Goal: Task Accomplishment & Management: Manage account settings

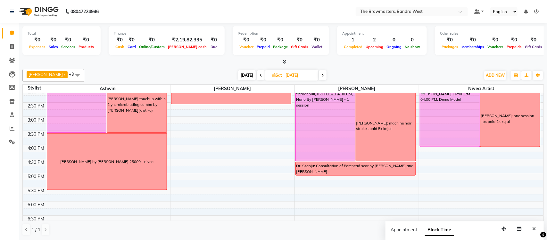
scroll to position [169, 0]
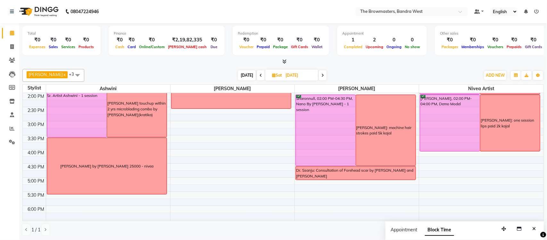
click at [261, 76] on icon at bounding box center [261, 75] width 3 height 4
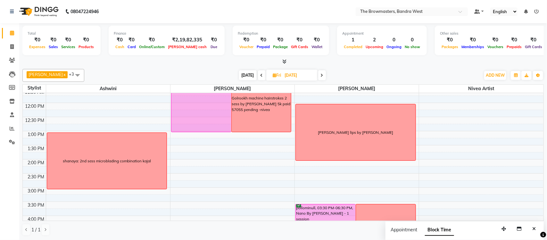
scroll to position [102, 0]
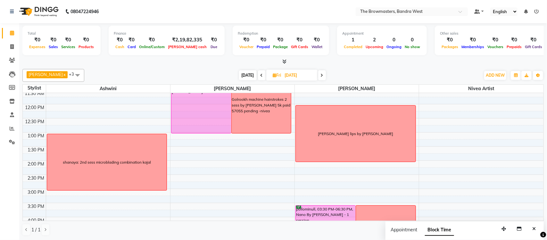
click at [336, 119] on div "[PERSON_NAME] lips by [PERSON_NAME]" at bounding box center [356, 133] width 120 height 56
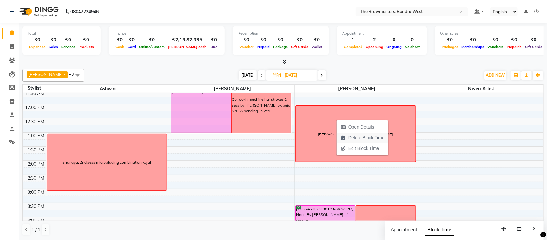
click at [356, 139] on span "Delete Block Time" at bounding box center [366, 137] width 36 height 7
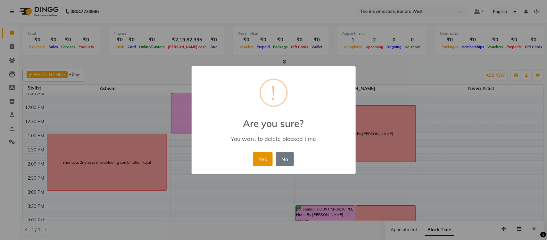
click at [266, 155] on button "Yes" at bounding box center [263, 159] width 20 height 14
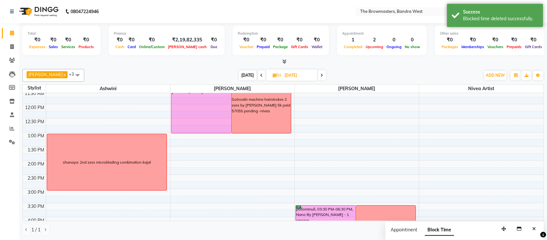
click at [260, 72] on span at bounding box center [262, 75] width 8 height 10
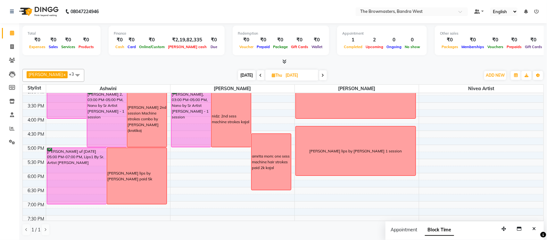
scroll to position [208, 0]
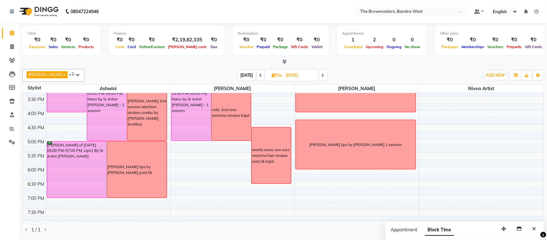
click at [326, 73] on span at bounding box center [323, 75] width 8 height 10
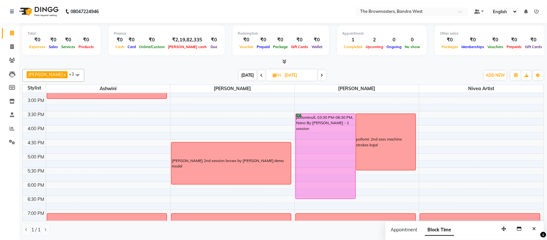
scroll to position [191, 0]
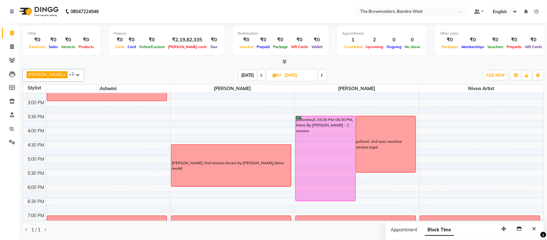
click at [323, 72] on span at bounding box center [322, 75] width 8 height 10
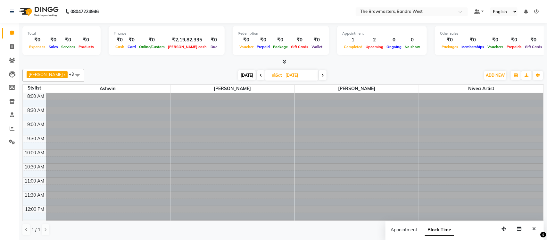
click at [323, 72] on span at bounding box center [323, 75] width 8 height 10
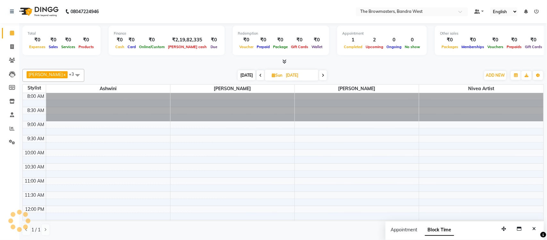
scroll to position [243, 0]
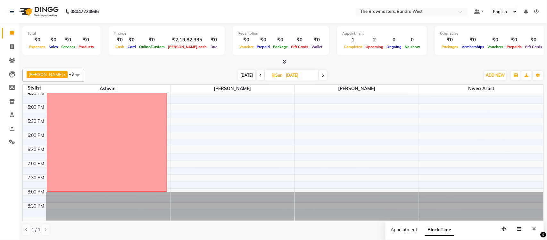
click at [323, 72] on span at bounding box center [323, 75] width 8 height 10
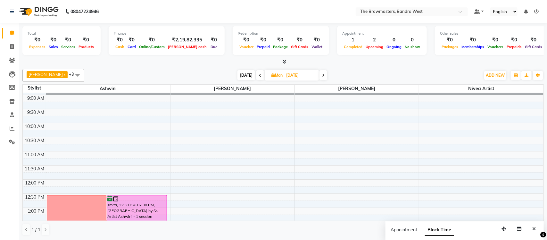
click at [324, 75] on icon at bounding box center [323, 75] width 3 height 4
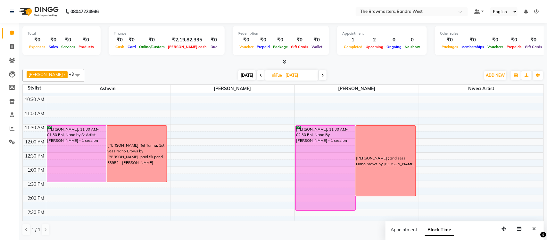
scroll to position [71, 0]
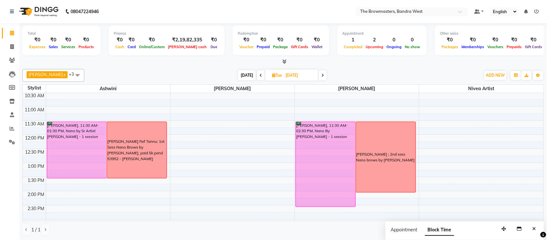
click at [325, 77] on span at bounding box center [323, 75] width 8 height 10
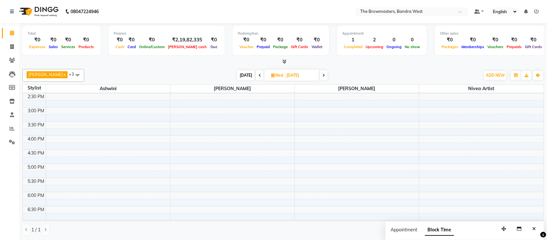
scroll to position [167, 0]
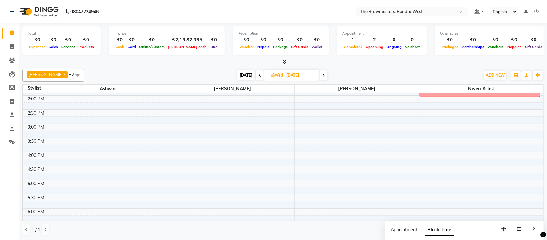
click at [259, 76] on icon at bounding box center [260, 75] width 3 height 4
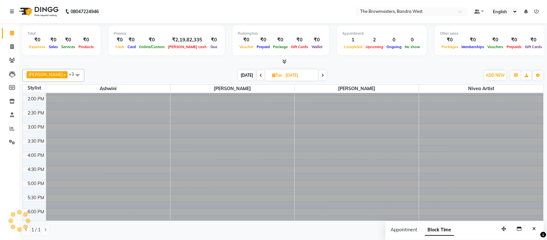
scroll to position [0, 0]
click at [259, 76] on span at bounding box center [261, 75] width 8 height 10
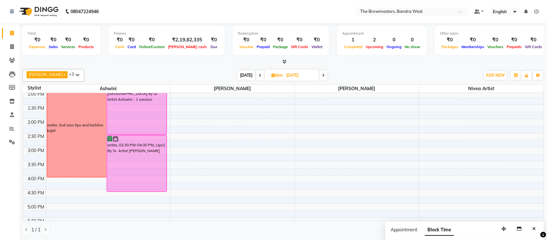
scroll to position [243, 0]
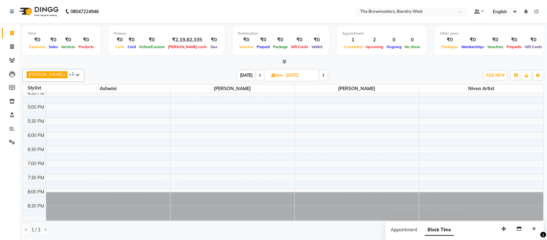
drag, startPoint x: 326, startPoint y: 78, endPoint x: 321, endPoint y: 105, distance: 27.0
click at [326, 78] on span at bounding box center [323, 75] width 8 height 10
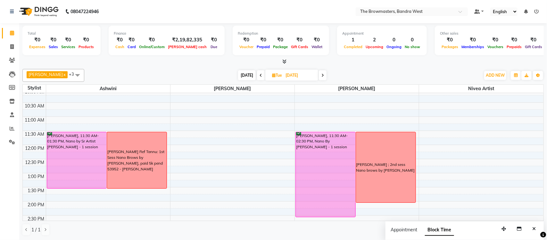
scroll to position [0, 0]
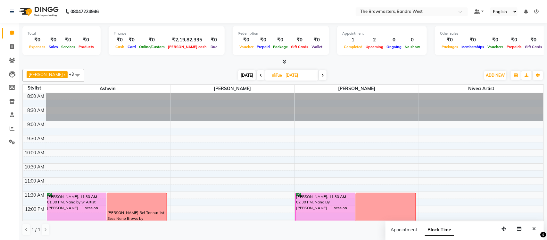
click at [260, 77] on icon at bounding box center [261, 75] width 3 height 4
type input "[DATE]"
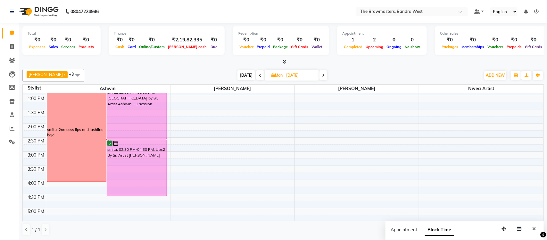
scroll to position [143, 0]
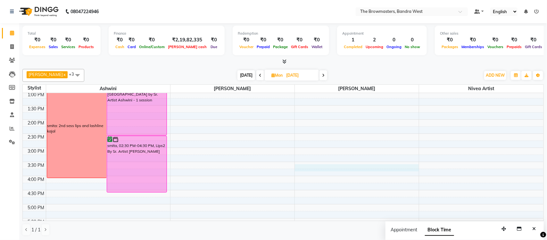
click at [344, 165] on div "8:00 AM 8:30 AM 9:00 AM 9:30 AM 10:00 AM 10:30 AM 11:00 AM 11:30 AM 12:00 PM 12…" at bounding box center [283, 133] width 521 height 366
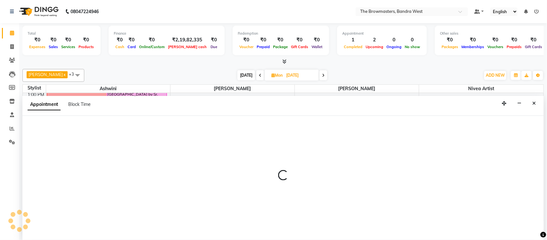
select select "64308"
select select "930"
select select "tentative"
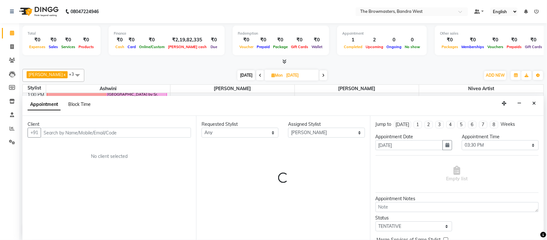
click at [87, 104] on span "Block Time" at bounding box center [79, 104] width 22 height 6
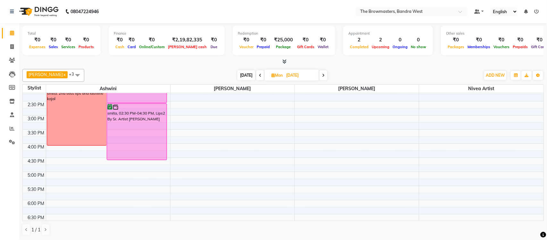
scroll to position [180, 0]
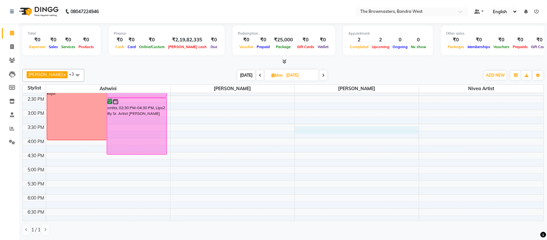
click at [344, 128] on div "8:00 AM 8:30 AM 9:00 AM 9:30 AM 10:00 AM 10:30 AM 11:00 AM 11:30 AM 12:00 PM 12…" at bounding box center [283, 96] width 521 height 366
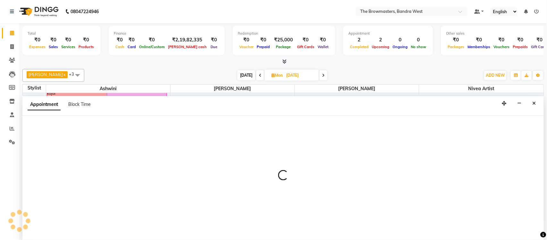
select select "64308"
select select "930"
select select "tentative"
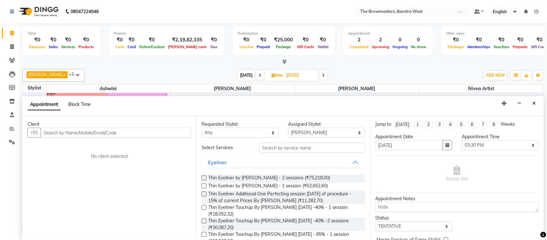
click at [85, 103] on span "Block Time" at bounding box center [79, 104] width 22 height 6
select select "64308"
select select "930"
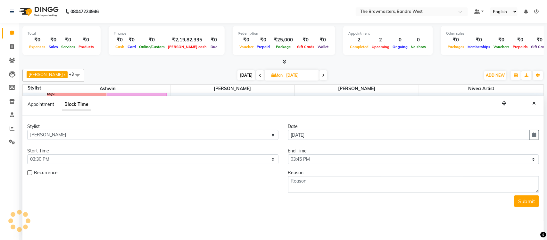
scroll to position [243, 0]
click at [332, 159] on select "Select 09:00 AM 09:15 AM 09:30 AM 09:45 AM 10:00 AM 10:15 AM 10:30 AM 10:45 AM …" at bounding box center [413, 159] width 251 height 10
select select "1080"
click at [288, 154] on select "Select 09:00 AM 09:15 AM 09:30 AM 09:45 AM 10:00 AM 10:15 AM 10:30 AM 10:45 AM …" at bounding box center [413, 159] width 251 height 10
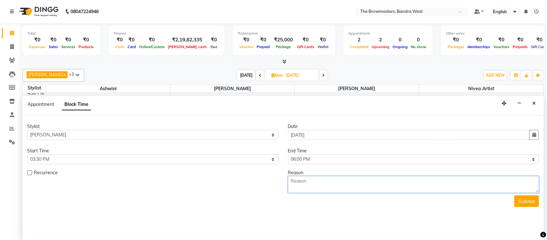
click at [332, 183] on textarea at bounding box center [413, 184] width 251 height 17
type textarea "rimi touchup by Ashmeey - nivea"
click at [520, 198] on button "Submit" at bounding box center [526, 201] width 25 height 12
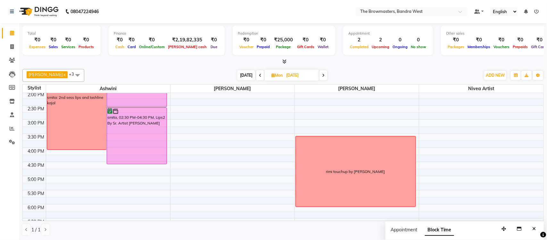
scroll to position [166, 0]
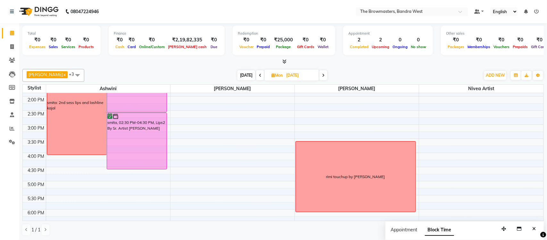
click at [378, 178] on div "rimi touchup by Ashmeey - nivea" at bounding box center [355, 177] width 59 height 6
click at [409, 206] on span "Edit Block Time" at bounding box center [405, 207] width 31 height 7
select select "64308"
select select "930"
select select "1080"
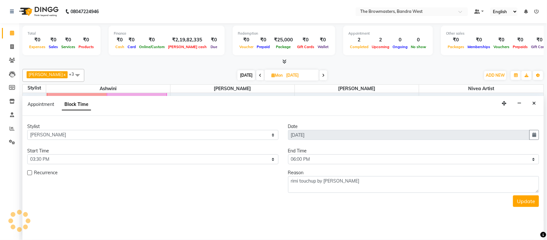
scroll to position [243, 0]
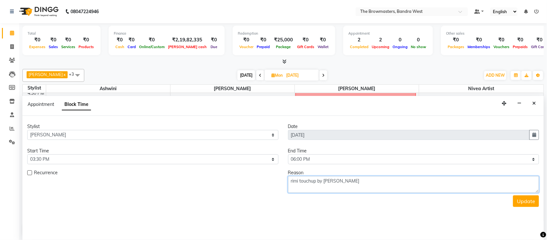
click at [382, 181] on textarea "rimi touchup by Ashmeey - nivea" at bounding box center [413, 184] width 251 height 17
type textarea "rimi touchup by Ashmeey - nivea paid 5k"
click at [524, 201] on button "Update" at bounding box center [526, 201] width 26 height 12
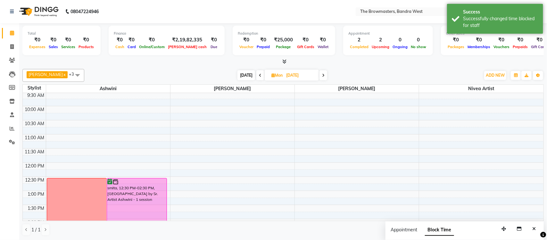
scroll to position [42, 0]
